Goal: Task Accomplishment & Management: Manage account settings

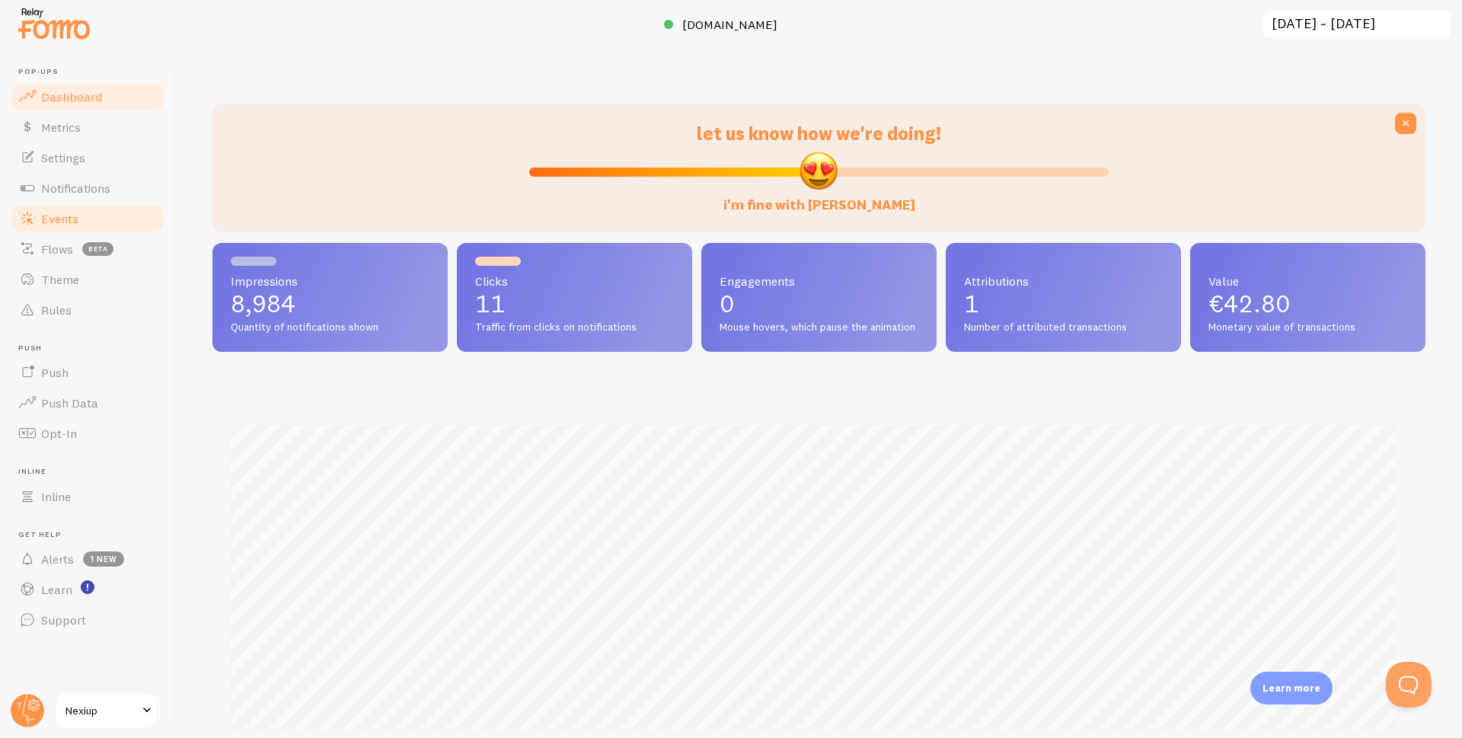
click at [71, 229] on link "Events" at bounding box center [87, 218] width 157 height 30
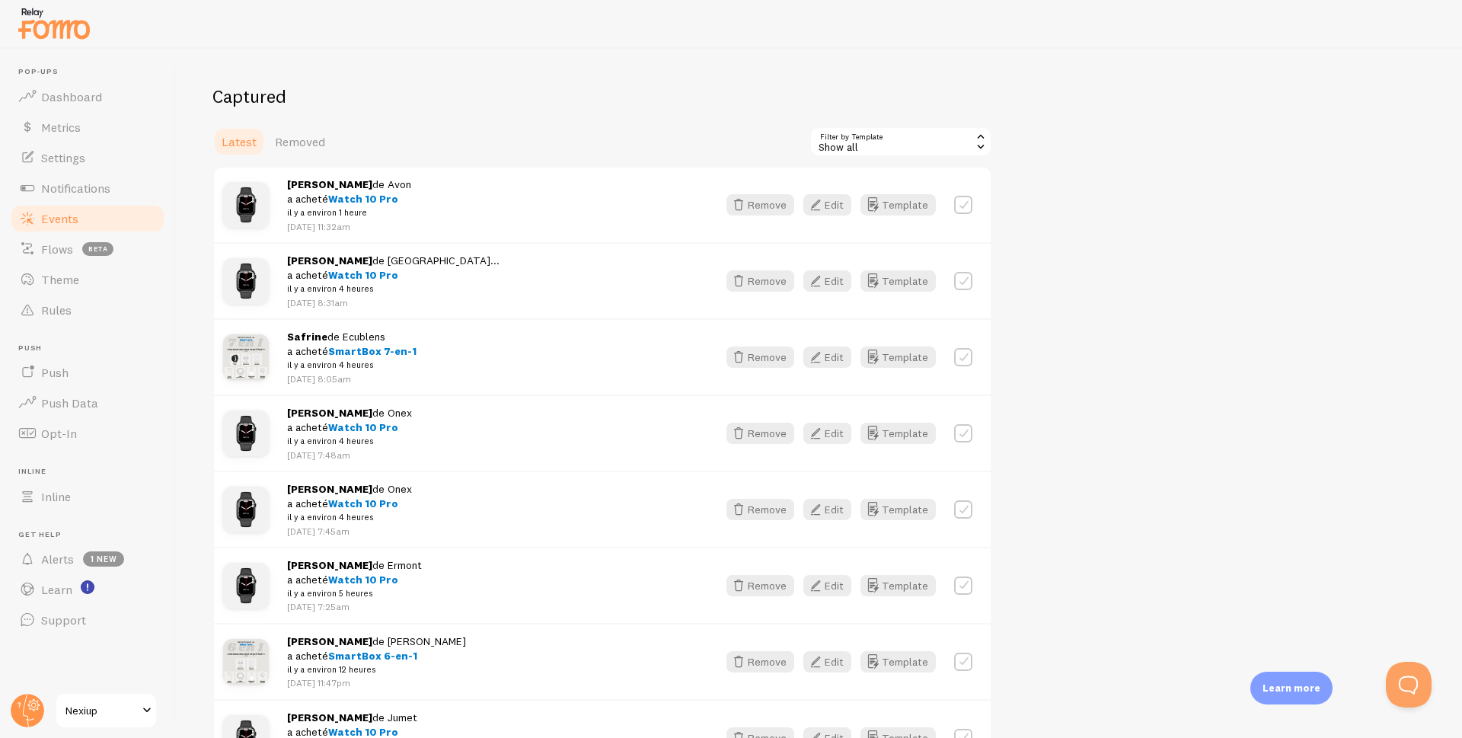
scroll to position [152, 0]
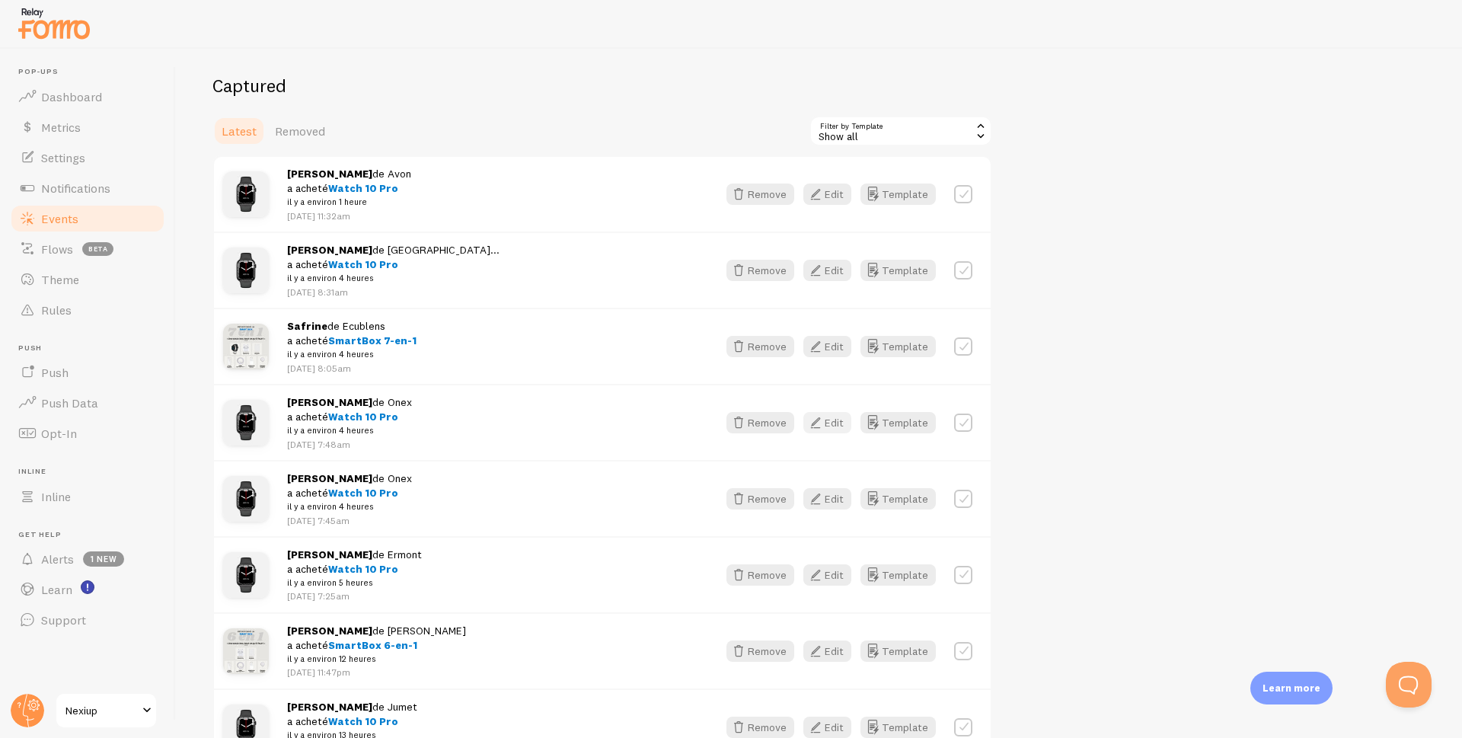
click at [828, 423] on button "Edit" at bounding box center [827, 422] width 48 height 21
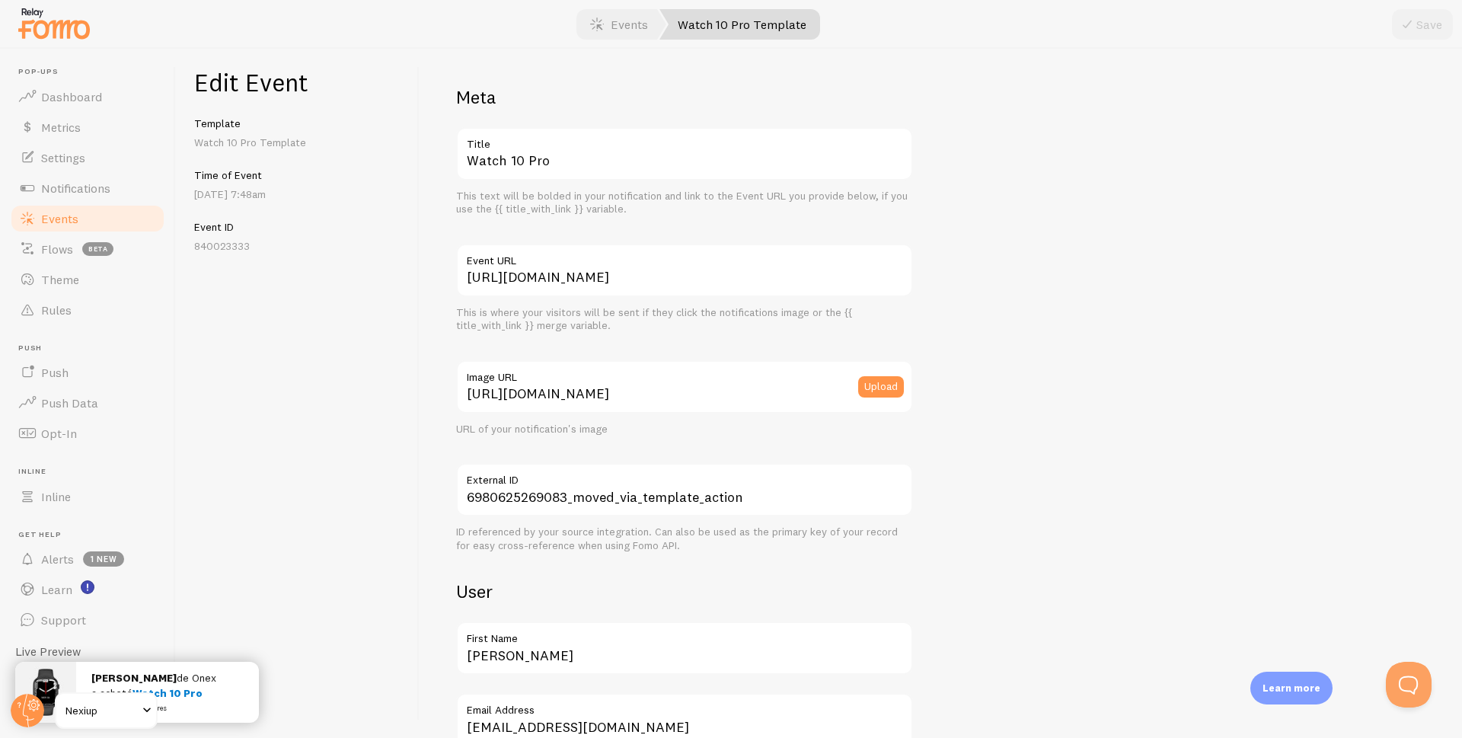
scroll to position [76, 0]
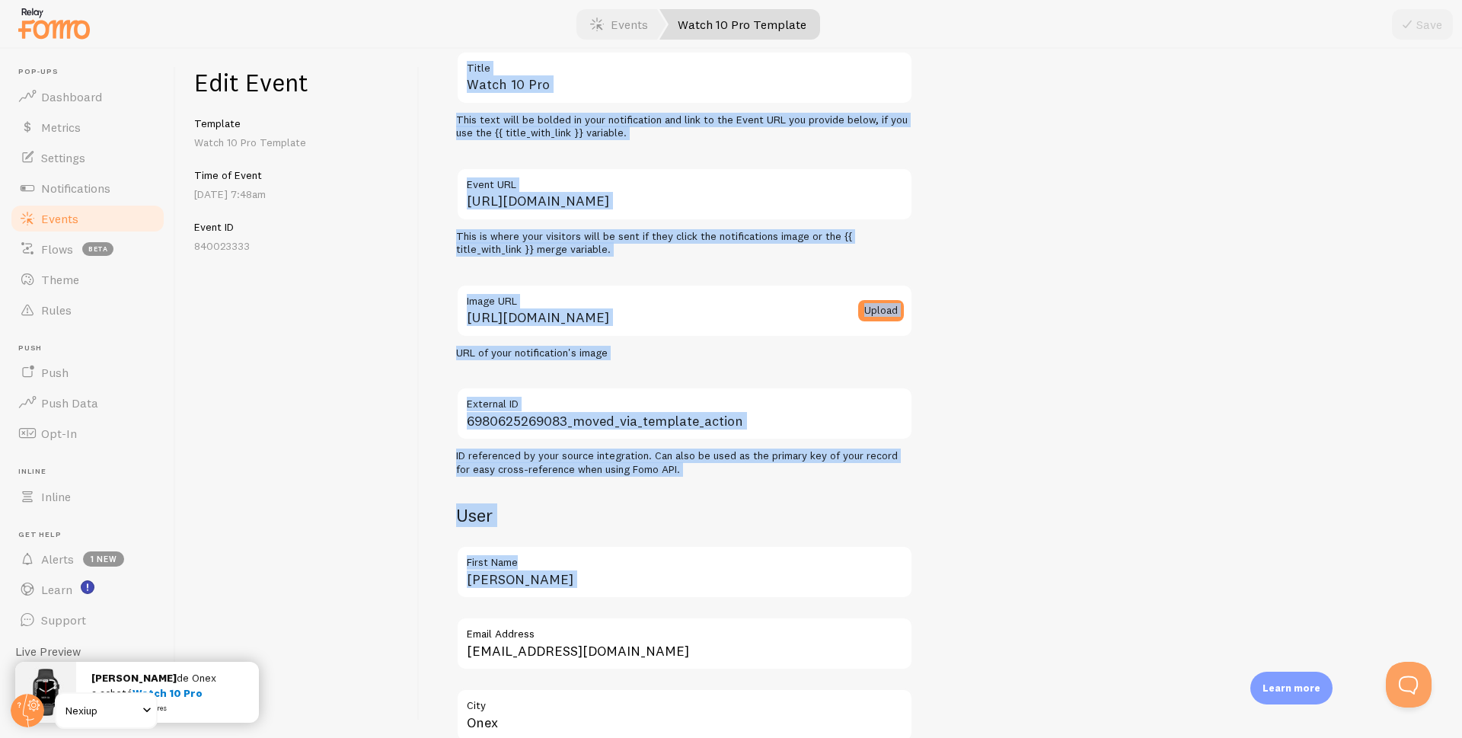
drag, startPoint x: 533, startPoint y: 570, endPoint x: 398, endPoint y: 569, distance: 134.7
click at [398, 569] on div "Edit Event Template Watch 10 Pro Template Time of Event Sep 3rd @ 7:48am Event …" at bounding box center [819, 393] width 1286 height 689
click at [398, 566] on div "Edit Event Template Watch 10 Pro Template Time of Event Sep 3rd @ 7:48am Event …" at bounding box center [298, 393] width 244 height 689
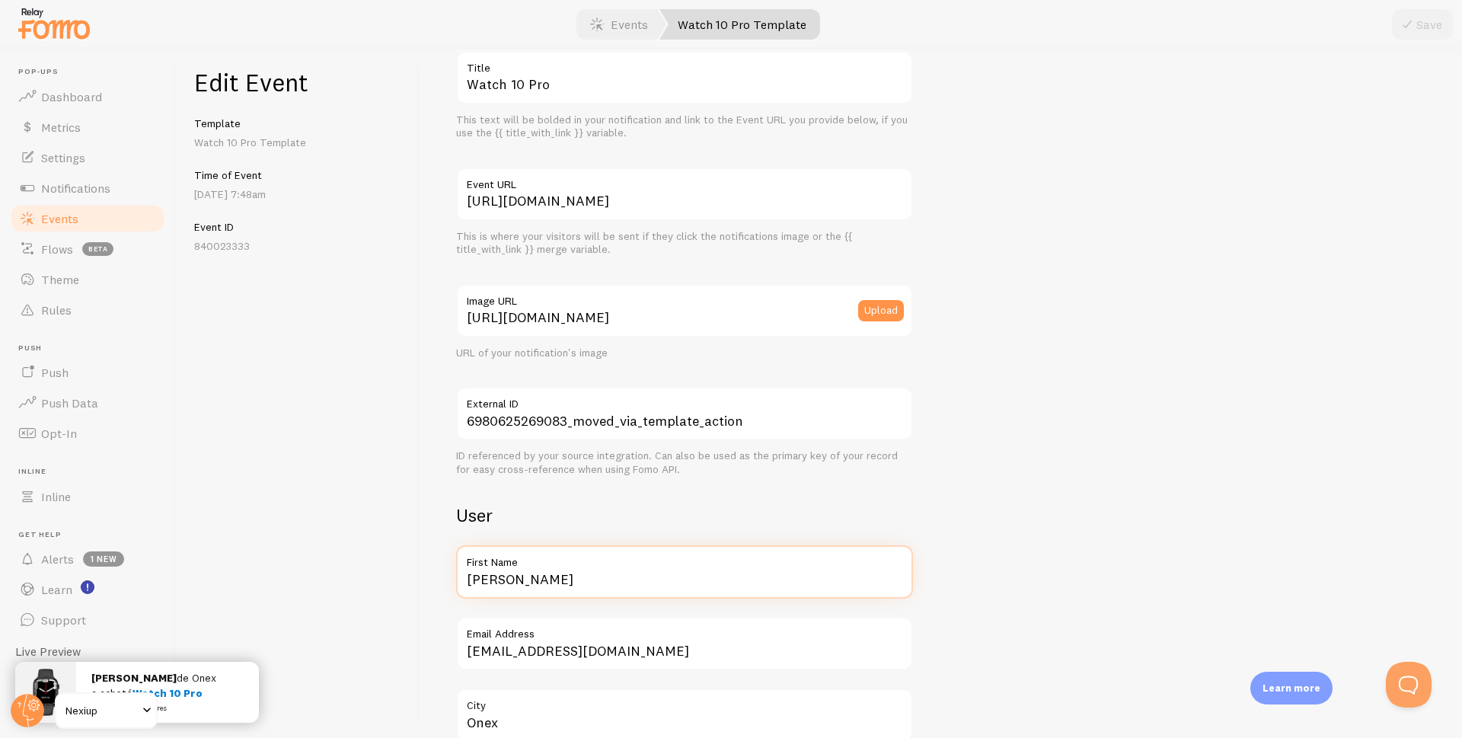
drag, startPoint x: 536, startPoint y: 582, endPoint x: 467, endPoint y: 591, distance: 69.9
click at [467, 591] on input "[PERSON_NAME]" at bounding box center [684, 571] width 457 height 53
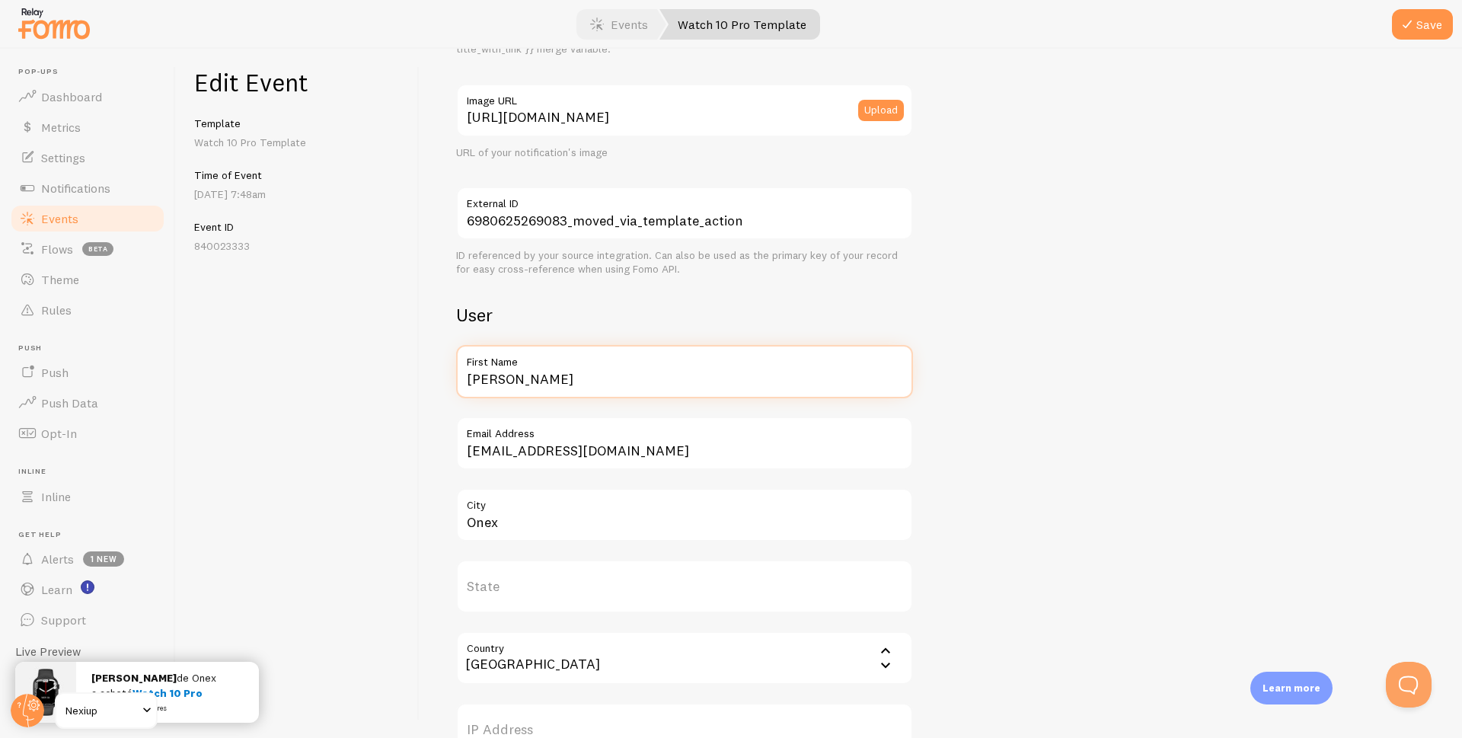
scroll to position [304, 0]
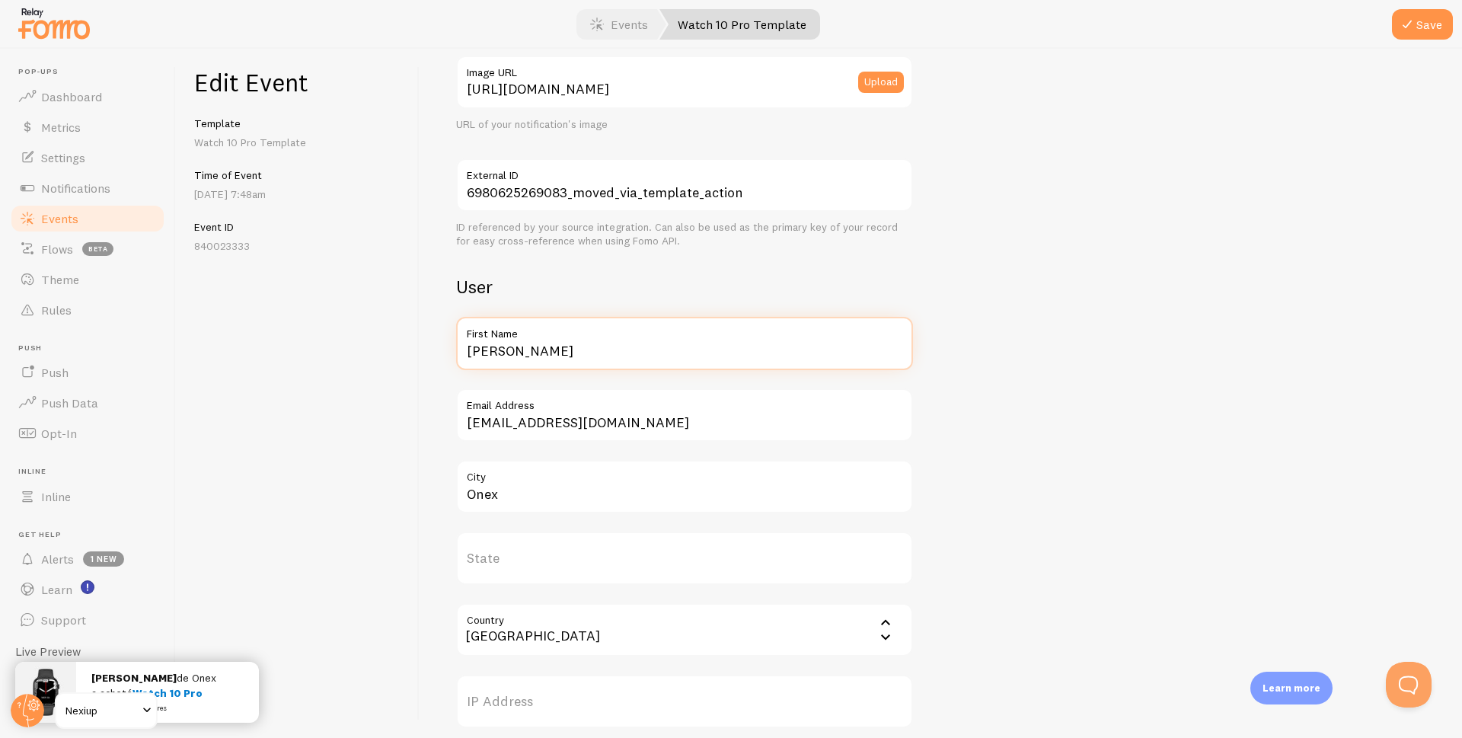
type input "[PERSON_NAME]"
drag, startPoint x: 543, startPoint y: 496, endPoint x: 429, endPoint y: 506, distance: 114.6
click at [429, 506] on div "Meta Watch 10 Pro Title This text will be bolded in your notification and link …" at bounding box center [940, 393] width 1042 height 689
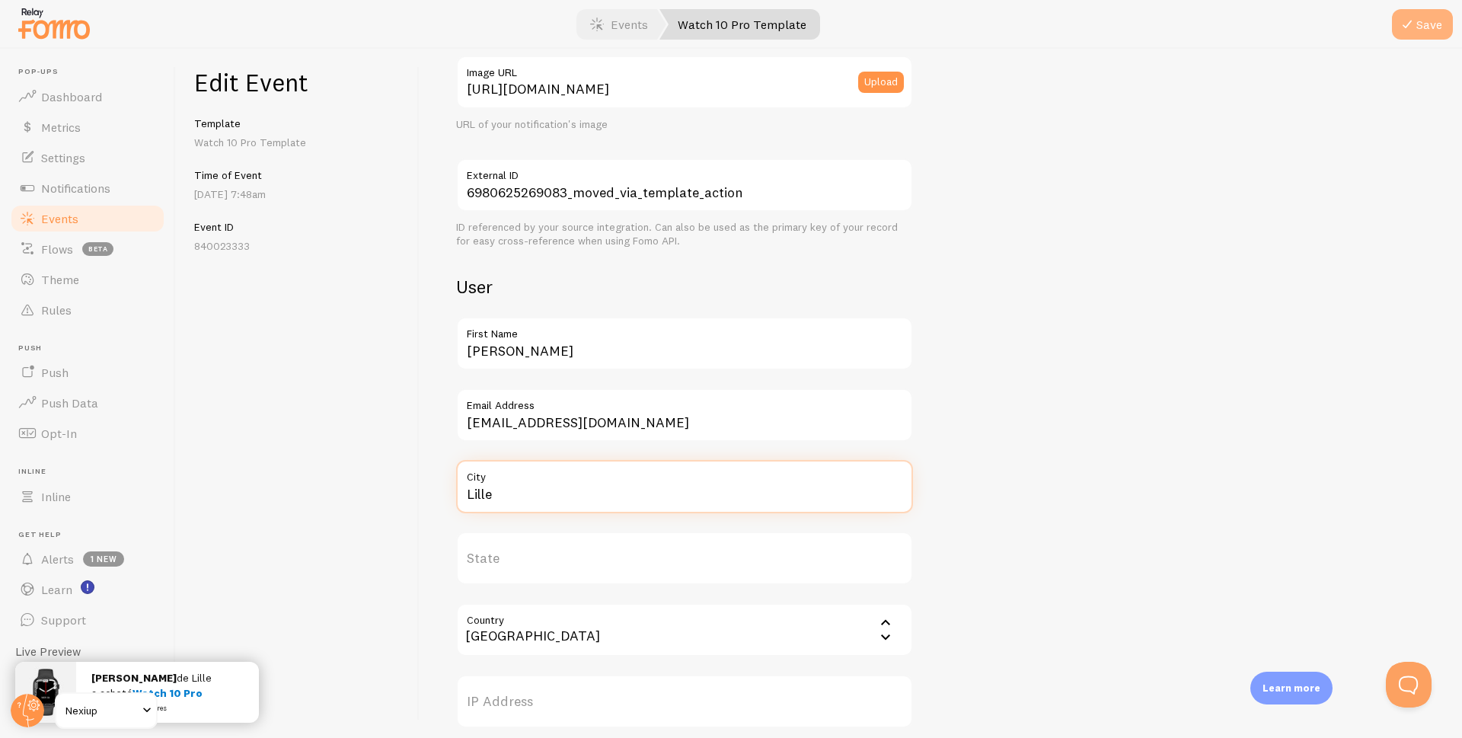
type input "Lille"
drag, startPoint x: 1435, startPoint y: 19, endPoint x: 1410, endPoint y: 18, distance: 25.1
click at [1435, 18] on button "Save" at bounding box center [1422, 24] width 61 height 30
click at [50, 218] on span "Events" at bounding box center [59, 218] width 37 height 15
